Goal: Information Seeking & Learning: Compare options

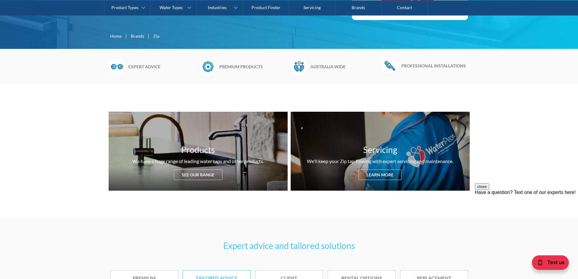
scroll to position [152, 0]
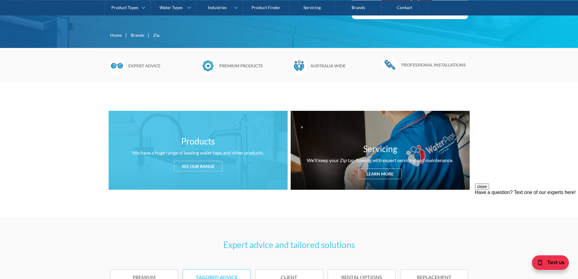
click at [189, 165] on div "See our range" at bounding box center [198, 166] width 49 height 11
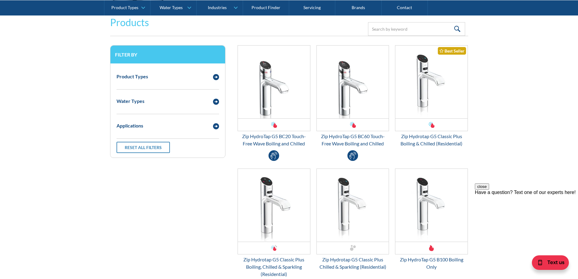
scroll to position [803, 0]
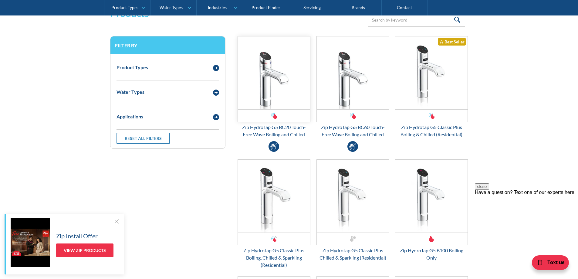
click at [273, 96] on img "Email Form 3" at bounding box center [274, 72] width 72 height 73
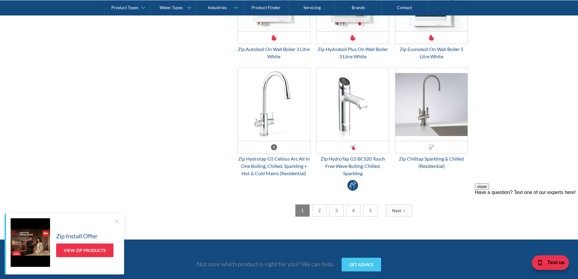
scroll to position [1621, 0]
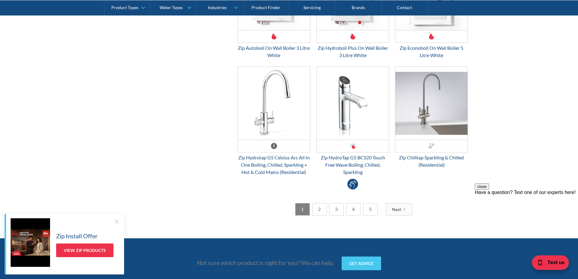
click at [399, 208] on div "Next" at bounding box center [396, 209] width 9 height 6
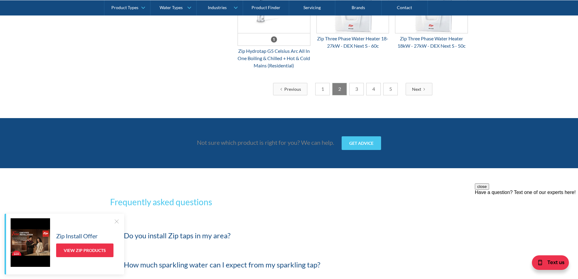
scroll to position [1682, 0]
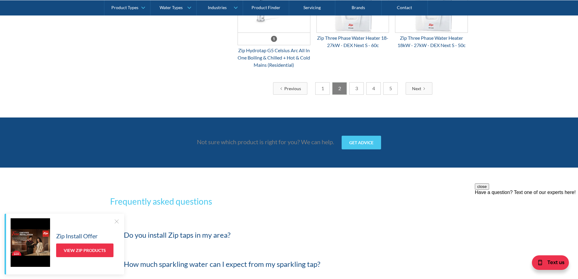
click at [341, 95] on link "2" at bounding box center [339, 88] width 15 height 12
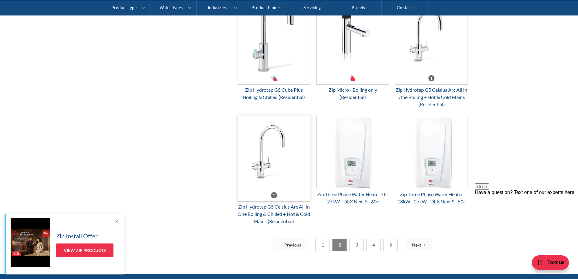
scroll to position [1530, 0]
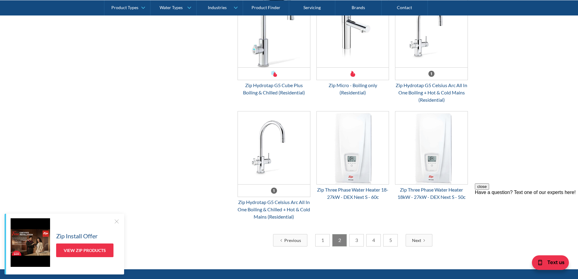
click at [358, 246] on link "3" at bounding box center [356, 240] width 15 height 12
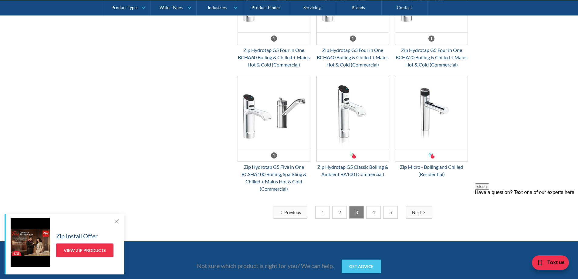
click at [371, 217] on link "4" at bounding box center [373, 212] width 15 height 12
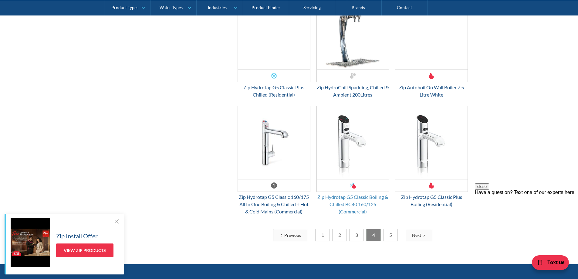
scroll to position [1561, 0]
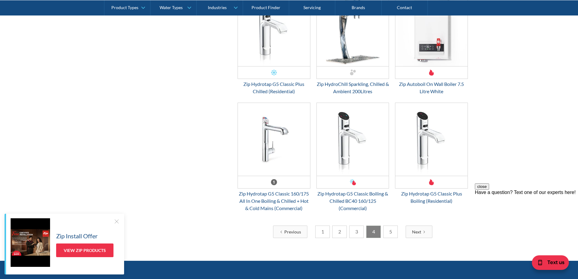
click at [387, 231] on link "5" at bounding box center [390, 231] width 15 height 12
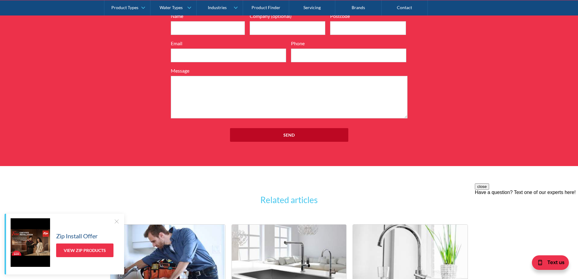
scroll to position [1591, 0]
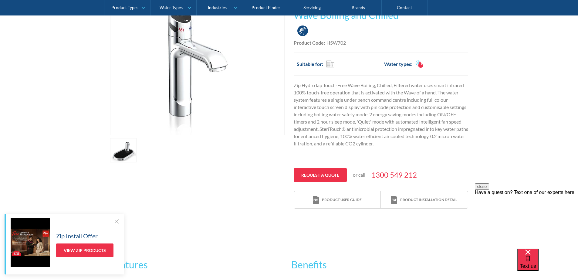
scroll to position [152, 0]
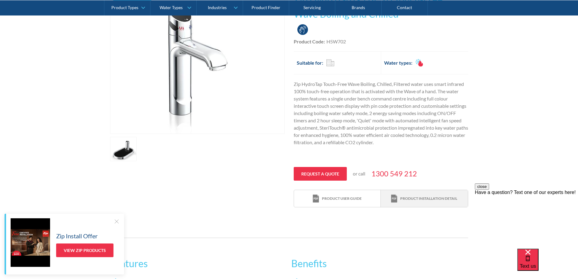
click at [399, 194] on div "Product installation detail" at bounding box center [424, 198] width 66 height 8
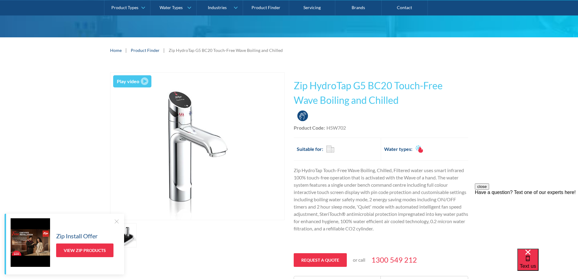
scroll to position [61, 0]
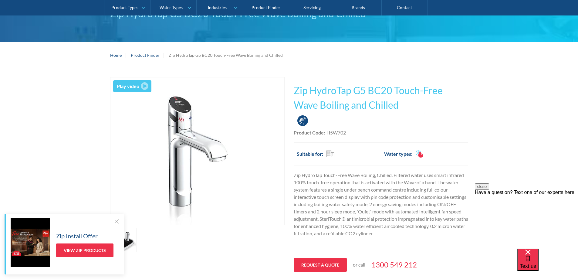
click at [348, 134] on div "Product Code: H5W702" at bounding box center [381, 132] width 174 height 7
drag, startPoint x: 346, startPoint y: 133, endPoint x: 324, endPoint y: 133, distance: 22.2
click at [324, 133] on div "Product Code: H5W702" at bounding box center [381, 132] width 174 height 7
drag, startPoint x: 329, startPoint y: 133, endPoint x: 354, endPoint y: 113, distance: 32.4
click at [354, 113] on div "This tap design is included in our standard range tap options when you purchase…" at bounding box center [381, 187] width 174 height 221
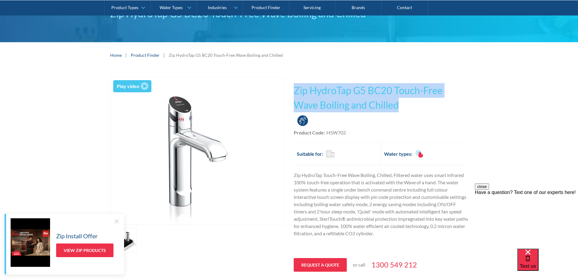
drag, startPoint x: 295, startPoint y: 88, endPoint x: 379, endPoint y: 98, distance: 84.5
click at [379, 98] on h1 "Zip HydroTap G5 BC20 Touch-Free Wave Boiling and Chilled" at bounding box center [381, 97] width 174 height 29
copy h1 "Zip HydroTap G5 BC20 Touch-Free Wave Boiling and Chilled"
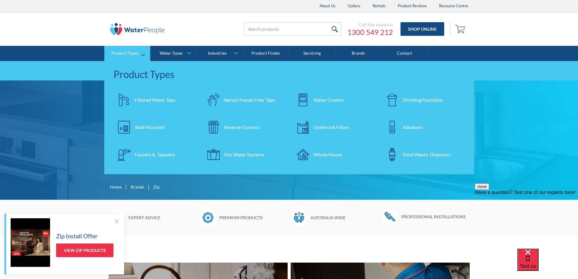
click at [145, 99] on div "Filtered Water Taps" at bounding box center [155, 99] width 41 height 7
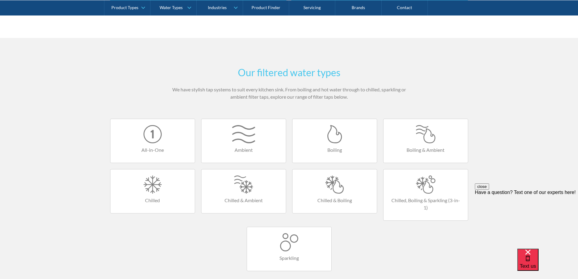
scroll to position [334, 0]
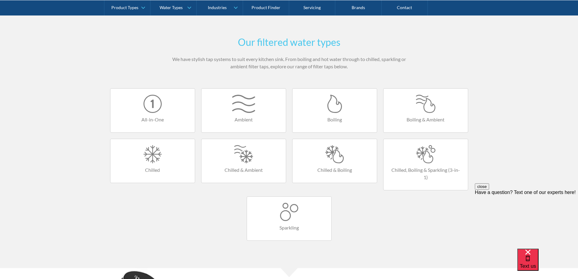
click at [334, 152] on div at bounding box center [334, 154] width 72 height 18
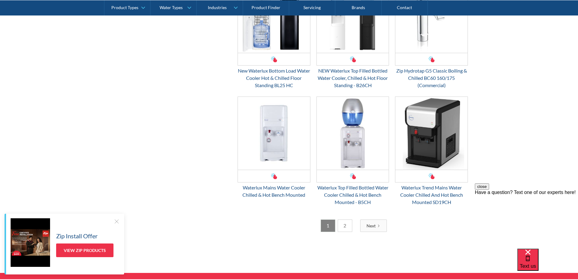
scroll to position [910, 0]
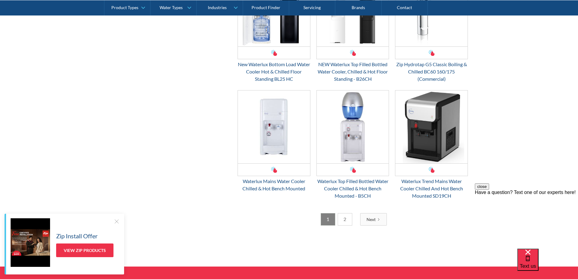
click at [344, 218] on link "2" at bounding box center [345, 219] width 15 height 12
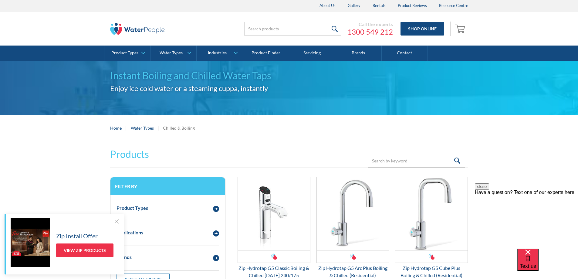
scroll to position [0, 0]
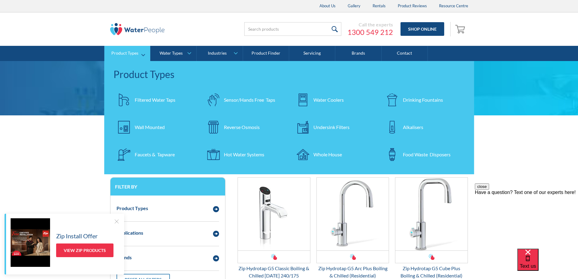
click at [147, 100] on div "Filtered Water Taps" at bounding box center [155, 99] width 41 height 7
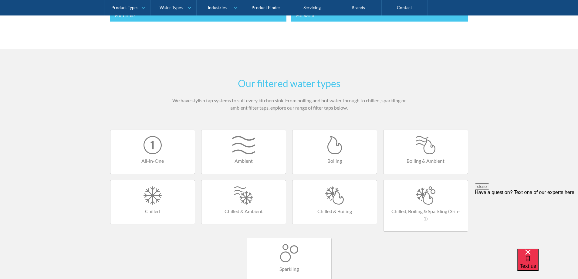
scroll to position [303, 0]
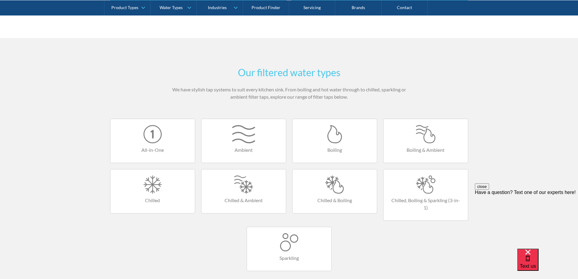
click at [174, 139] on div at bounding box center [152, 134] width 72 height 18
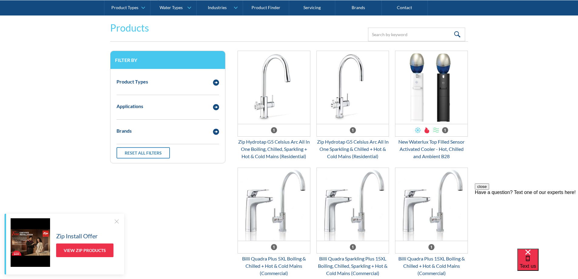
scroll to position [30, 0]
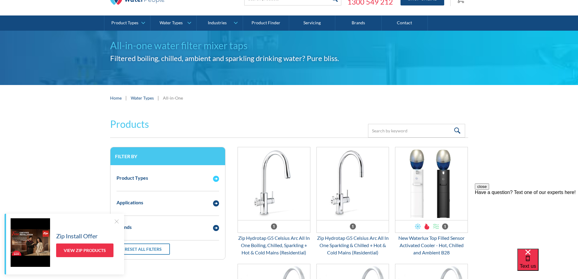
click at [216, 178] on img "Email Form 3" at bounding box center [216, 179] width 6 height 6
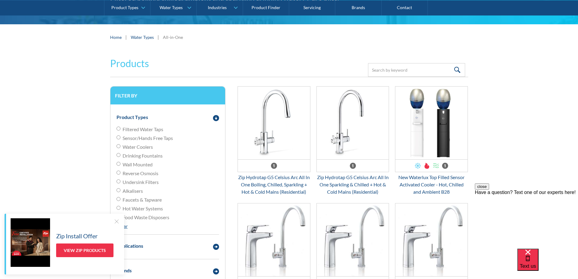
scroll to position [121, 0]
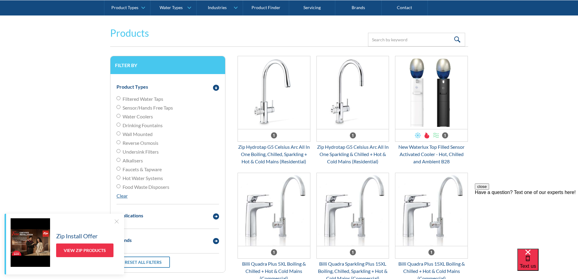
click at [119, 100] on input "Hot Water Systems" at bounding box center [118, 98] width 4 height 4
radio input "true"
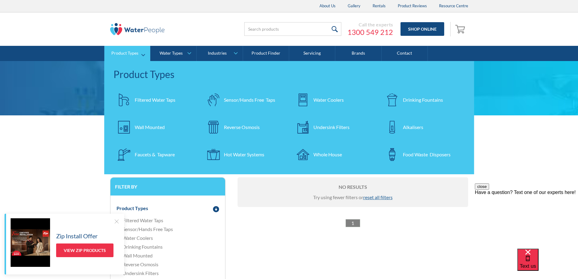
click at [140, 52] on link "Product Types" at bounding box center [127, 53] width 46 height 15
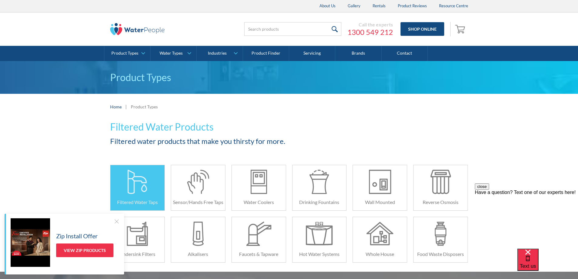
click at [127, 173] on div at bounding box center [137, 182] width 27 height 24
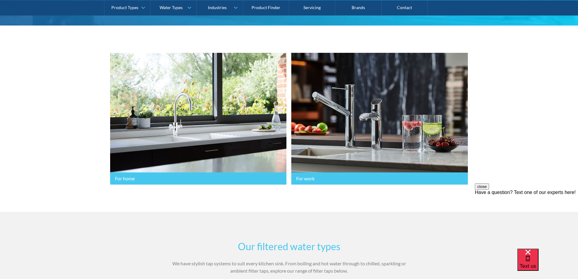
scroll to position [121, 0]
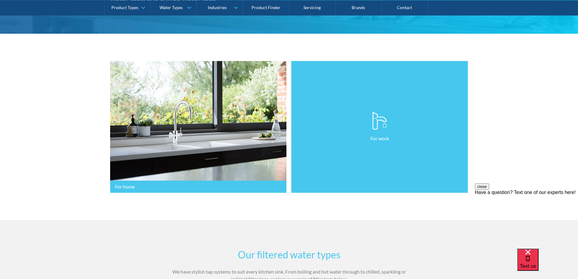
click at [354, 146] on link "For work" at bounding box center [379, 127] width 176 height 132
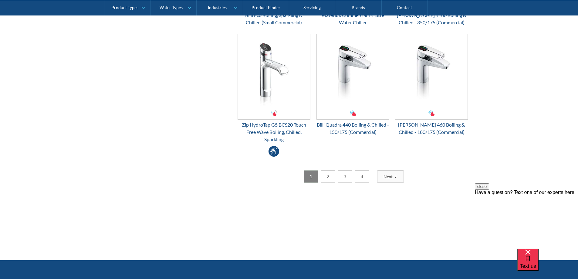
scroll to position [1183, 0]
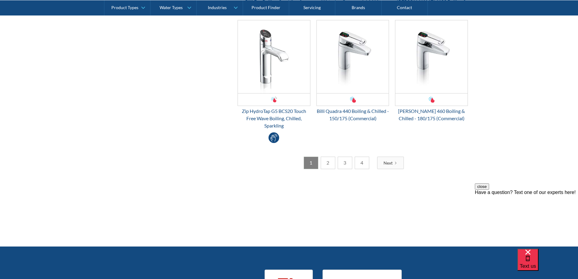
click at [328, 162] on link "2" at bounding box center [328, 162] width 15 height 12
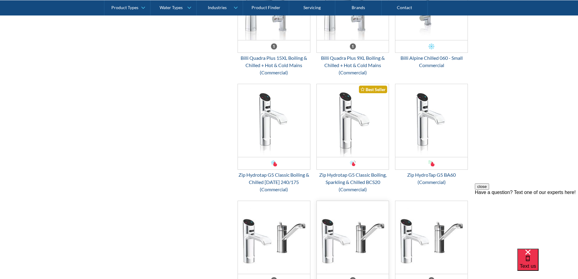
scroll to position [1152, 0]
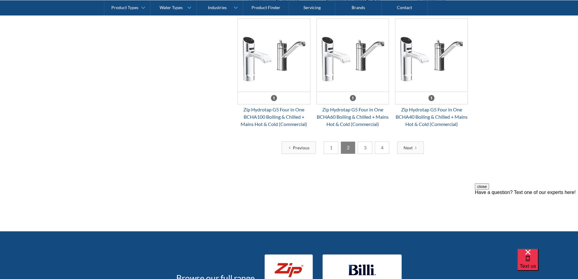
click at [364, 145] on link "3" at bounding box center [365, 147] width 15 height 12
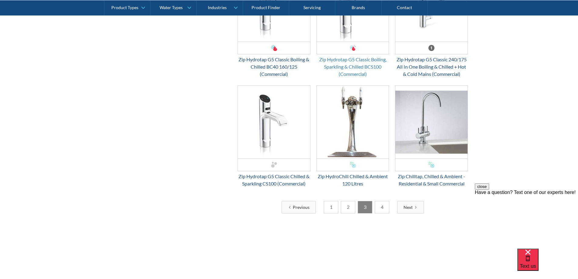
scroll to position [1213, 0]
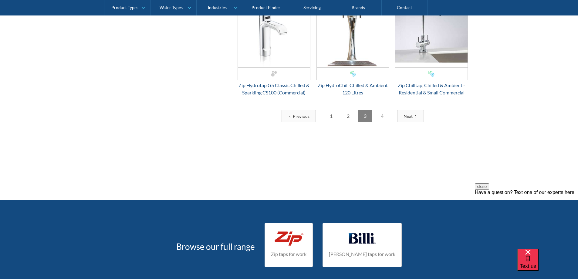
click at [378, 117] on link "4" at bounding box center [382, 116] width 15 height 12
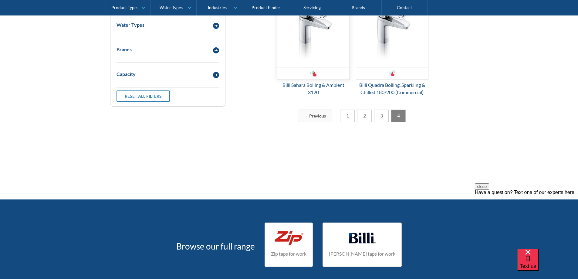
scroll to position [273, 0]
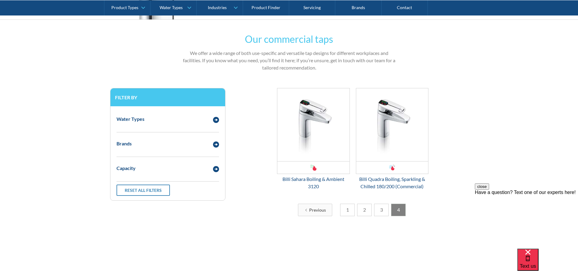
click at [349, 208] on link "1" at bounding box center [347, 209] width 15 height 12
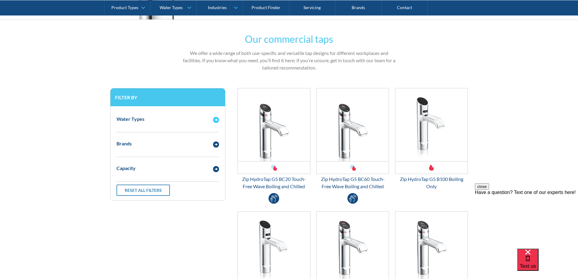
click at [219, 120] on div "Email Form 3" at bounding box center [216, 119] width 12 height 8
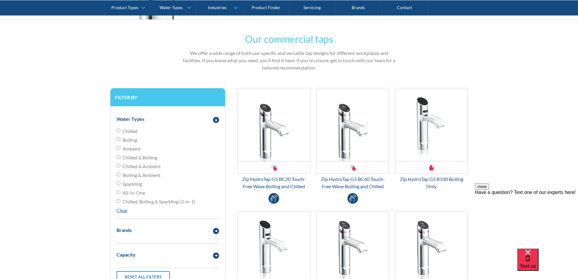
click at [118, 157] on input "Chilled & Boiling" at bounding box center [118, 157] width 4 height 4
radio input "true"
